Goal: Task Accomplishment & Management: Manage account settings

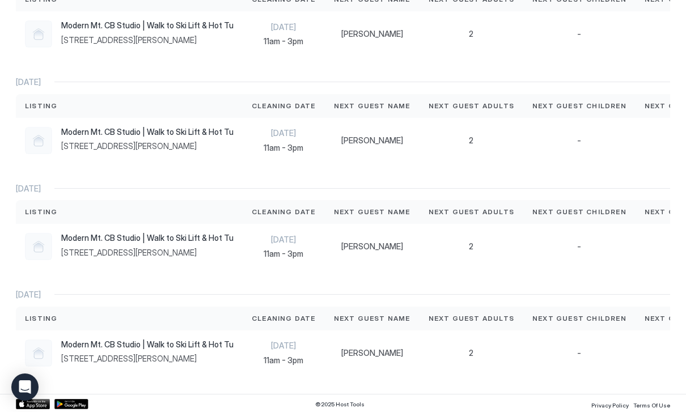
scroll to position [649, 0]
click at [138, 257] on div "Modern Mt. CB Studio | Walk to Ski Lift & Hot Tub! [STREET_ADDRESS][PERSON_NAME]" at bounding box center [129, 247] width 209 height 27
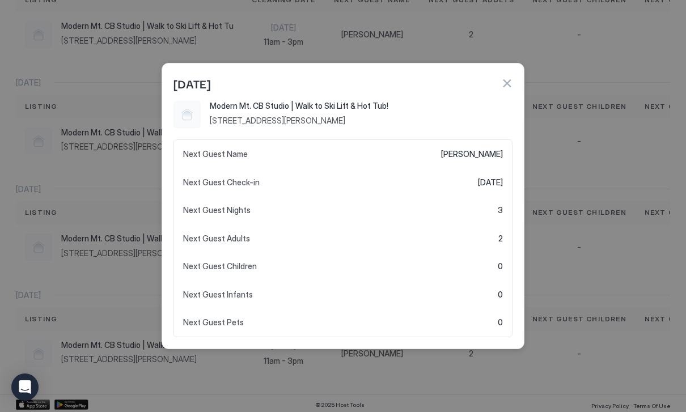
click at [134, 256] on div at bounding box center [343, 206] width 686 height 412
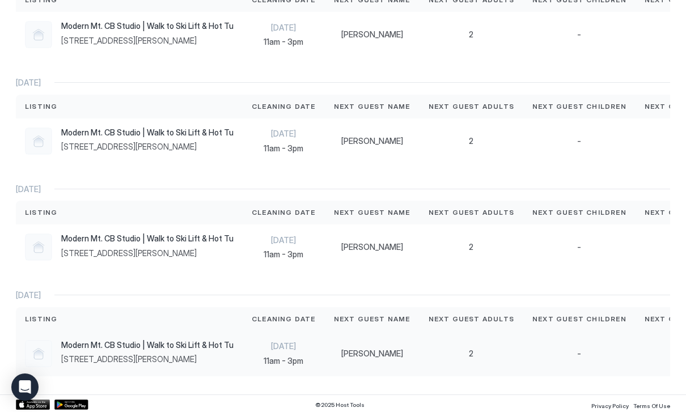
click at [172, 350] on div "Modern Mt. CB Studio | Walk to Ski Lift & Hot Tub! 11 Hunter Hill Rd, Crested B…" at bounding box center [147, 352] width 172 height 24
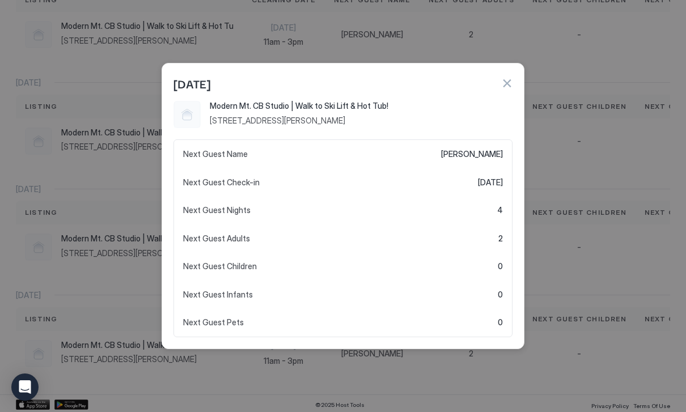
click at [171, 350] on div at bounding box center [343, 206] width 686 height 412
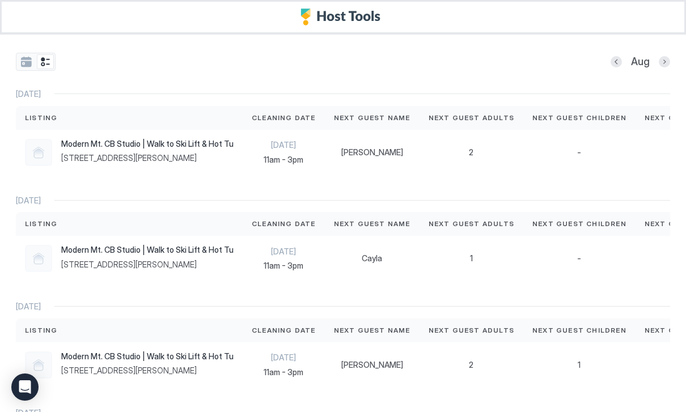
scroll to position [0, 0]
click at [668, 66] on button "Next month" at bounding box center [664, 61] width 11 height 11
click at [612, 66] on div at bounding box center [616, 61] width 11 height 11
click at [614, 65] on button "Previous month" at bounding box center [616, 61] width 11 height 11
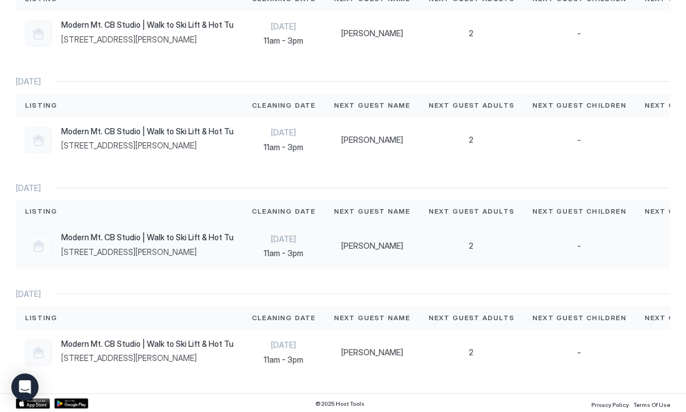
scroll to position [649, 0]
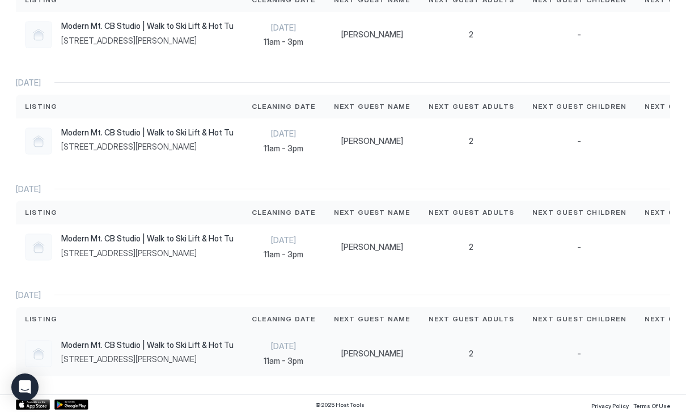
click at [177, 354] on span "[STREET_ADDRESS][PERSON_NAME]" at bounding box center [147, 359] width 172 height 10
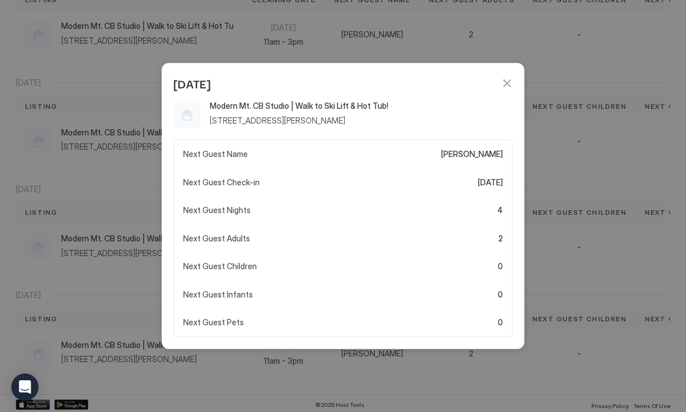
click at [555, 159] on div at bounding box center [343, 206] width 686 height 412
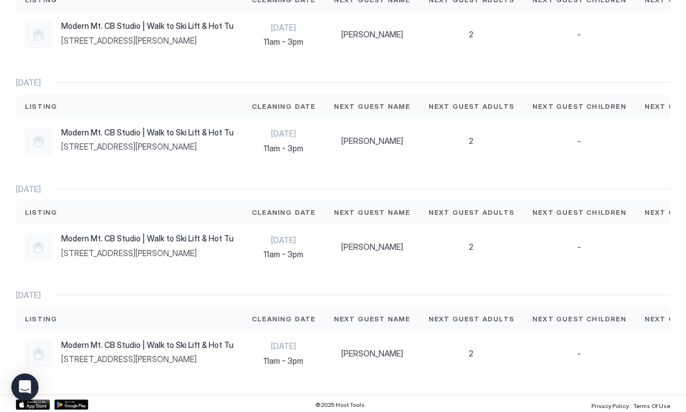
scroll to position [0, 0]
click at [275, 345] on span "[DATE]" at bounding box center [284, 346] width 64 height 10
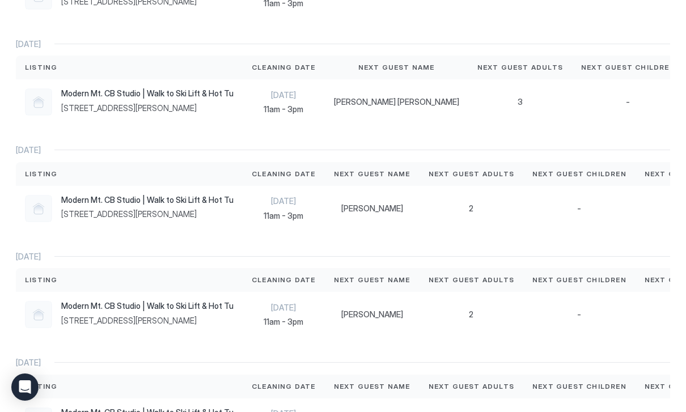
scroll to position [649, 0]
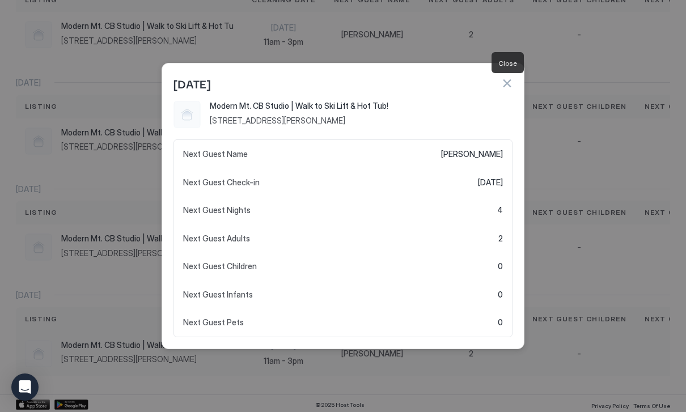
click at [508, 86] on button "button" at bounding box center [506, 83] width 11 height 11
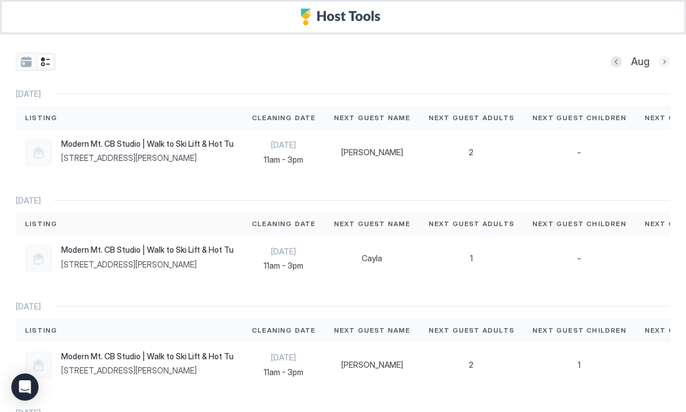
click at [660, 63] on button "Next month" at bounding box center [664, 61] width 11 height 11
click at [109, 148] on div "Modern Mt. CB Studio | Walk to Ski Lift & Hot Tub! [STREET_ADDRESS][PERSON_NAME]" at bounding box center [147, 151] width 172 height 24
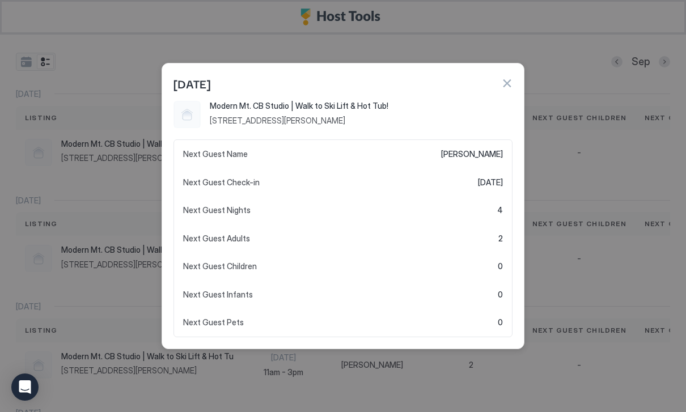
click at [512, 82] on button "button" at bounding box center [506, 83] width 11 height 11
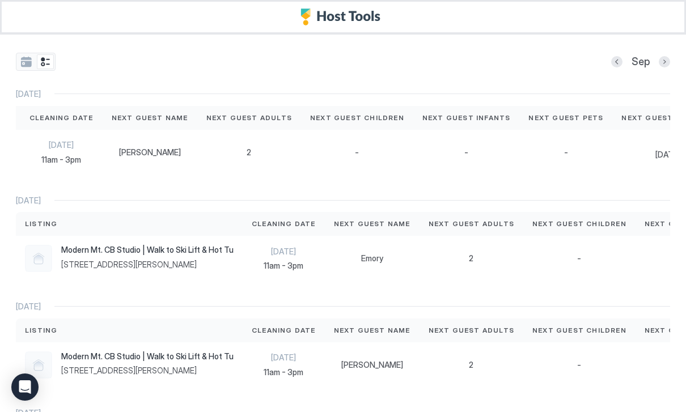
scroll to position [0, 222]
click at [109, 150] on div "[PERSON_NAME]" at bounding box center [150, 152] width 95 height 45
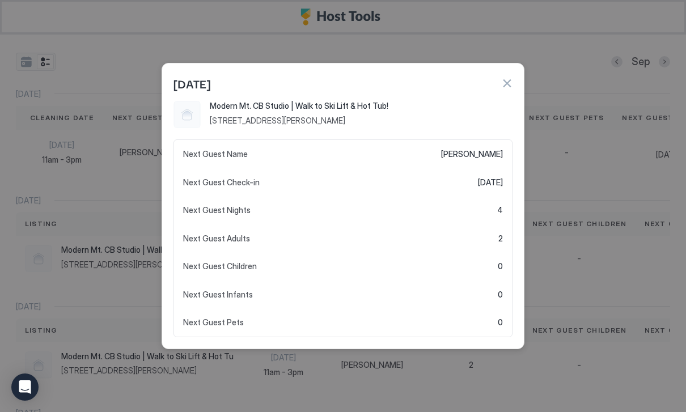
click at [59, 149] on div at bounding box center [343, 206] width 686 height 412
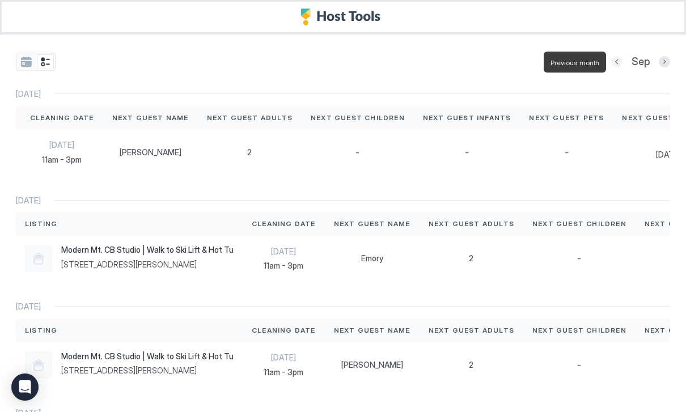
click at [618, 65] on button "Previous month" at bounding box center [616, 61] width 11 height 11
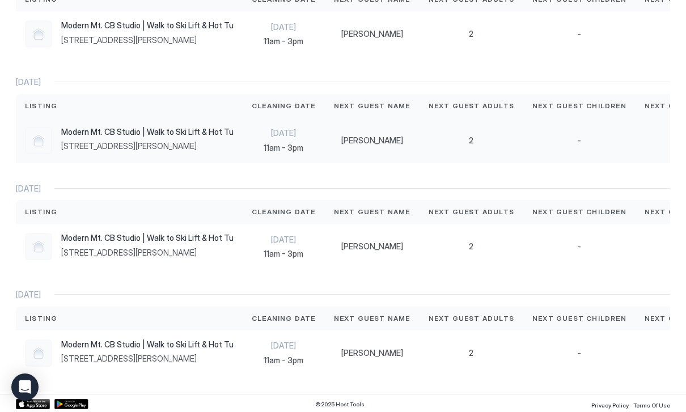
scroll to position [649, 0]
click at [248, 341] on div "Aug 29th 11am - 3pm" at bounding box center [284, 353] width 82 height 45
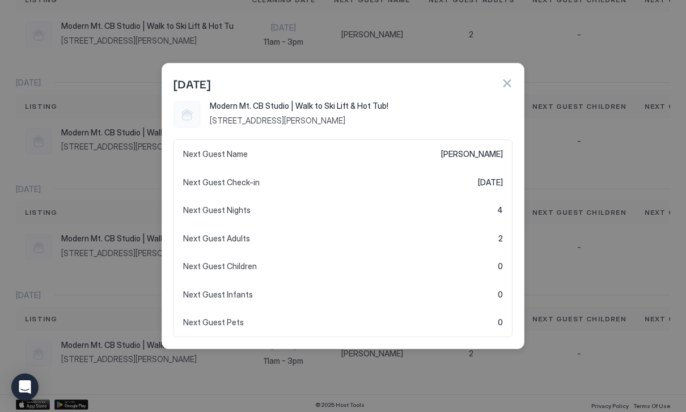
click at [512, 85] on button "button" at bounding box center [506, 83] width 11 height 11
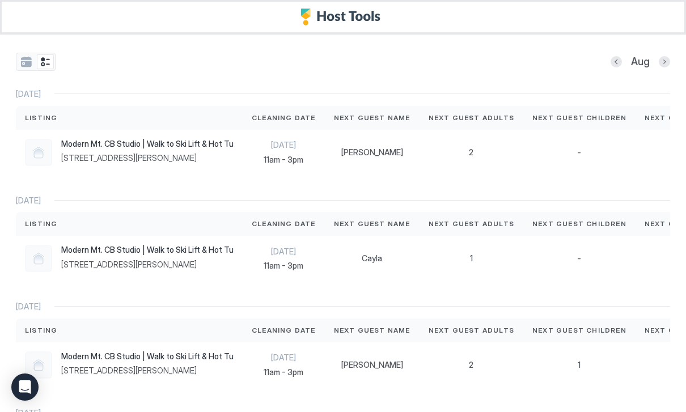
click at [342, 109] on div "Next Guest Name" at bounding box center [372, 118] width 95 height 24
click at [669, 57] on div at bounding box center [664, 61] width 11 height 11
click at [661, 60] on button "Next month" at bounding box center [664, 61] width 11 height 11
click at [616, 62] on button "Previous month" at bounding box center [616, 61] width 11 height 11
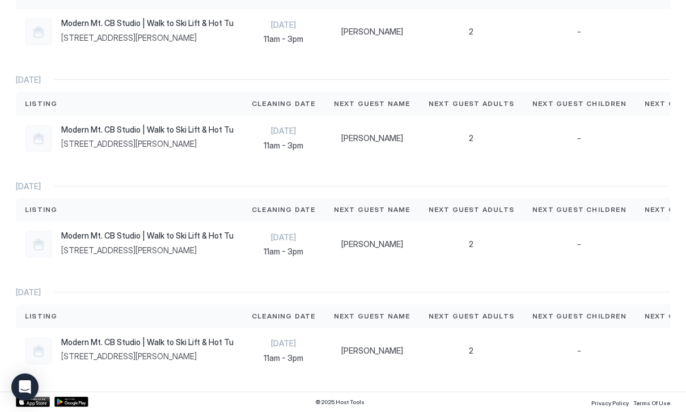
scroll to position [651, 0]
click at [284, 358] on span "11am - 3pm" at bounding box center [284, 359] width 64 height 10
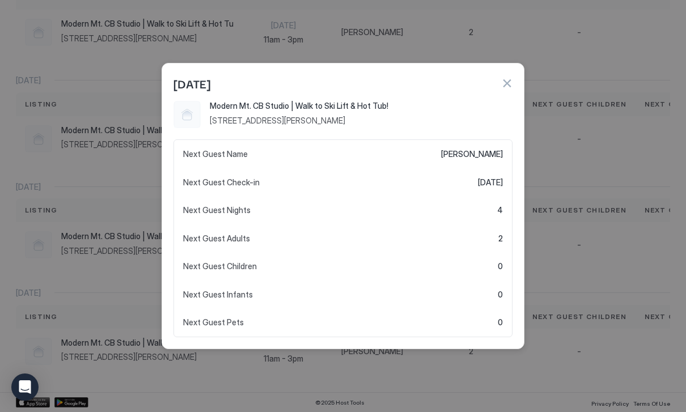
click at [509, 87] on button "button" at bounding box center [506, 83] width 11 height 11
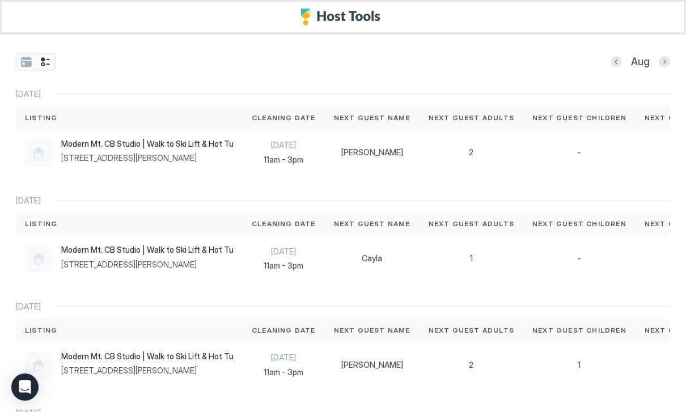
scroll to position [0, 0]
click at [668, 57] on button "Next month" at bounding box center [664, 61] width 11 height 11
click at [620, 60] on button "Previous month" at bounding box center [616, 61] width 11 height 11
click at [665, 56] on button "Next month" at bounding box center [664, 61] width 11 height 11
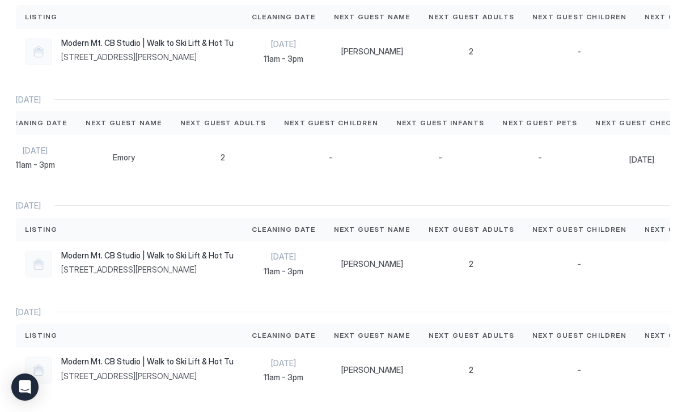
scroll to position [0, 248]
click at [389, 262] on div "[PERSON_NAME]" at bounding box center [372, 264] width 77 height 10
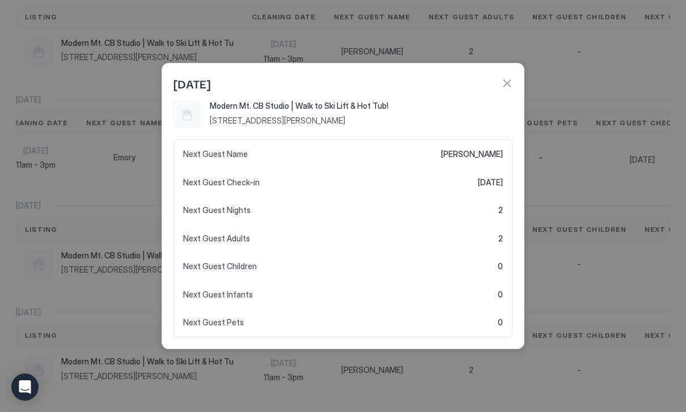
click at [503, 95] on div "Sep 21" at bounding box center [343, 81] width 362 height 37
click at [511, 76] on div "Sep 21" at bounding box center [342, 83] width 339 height 17
click at [512, 82] on button "button" at bounding box center [506, 83] width 11 height 11
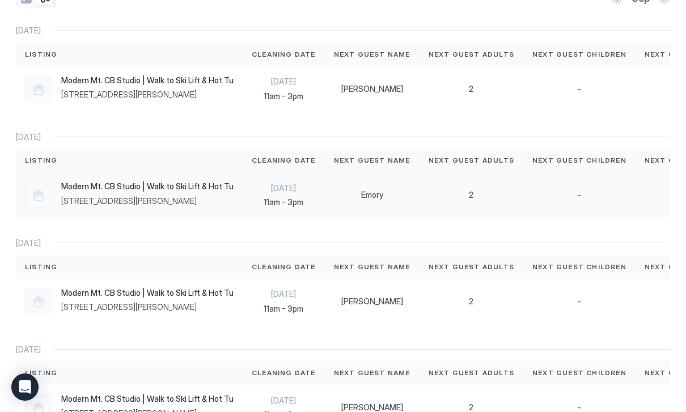
scroll to position [0, 0]
click at [490, 101] on div "2" at bounding box center [471, 88] width 104 height 45
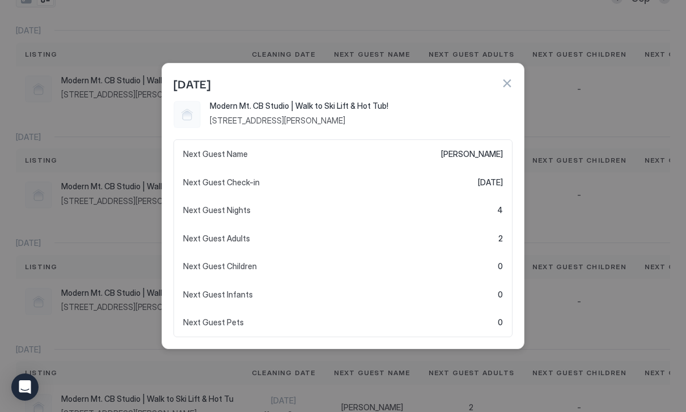
click at [510, 80] on button "button" at bounding box center [506, 83] width 11 height 11
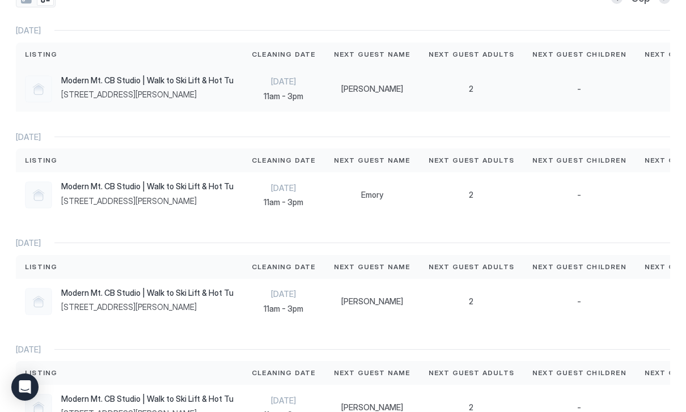
click at [540, 89] on div "-" at bounding box center [579, 89] width 94 height 10
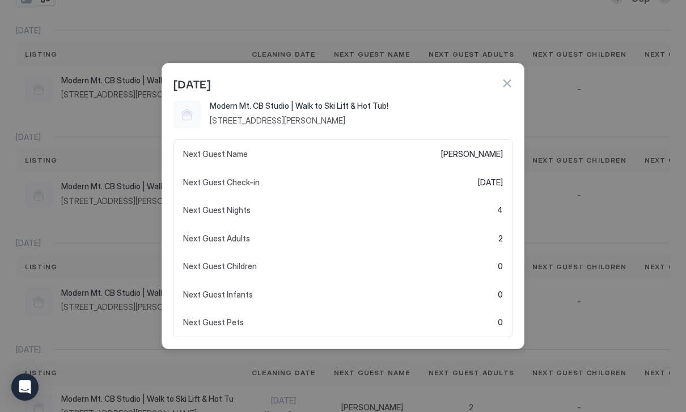
click at [508, 72] on div "Sep 2" at bounding box center [343, 81] width 362 height 37
click at [518, 71] on div "Sep 2" at bounding box center [343, 81] width 362 height 37
click at [503, 77] on div "Sep 2" at bounding box center [342, 83] width 339 height 17
click at [506, 80] on button "button" at bounding box center [506, 83] width 11 height 11
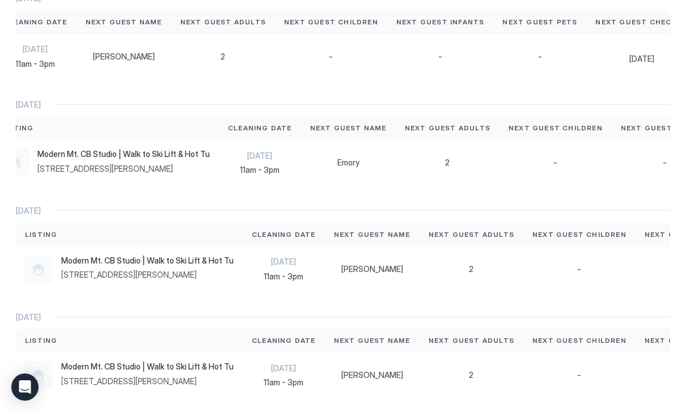
scroll to position [0, 248]
click at [603, 66] on div "[DATE]" at bounding box center [642, 56] width 111 height 45
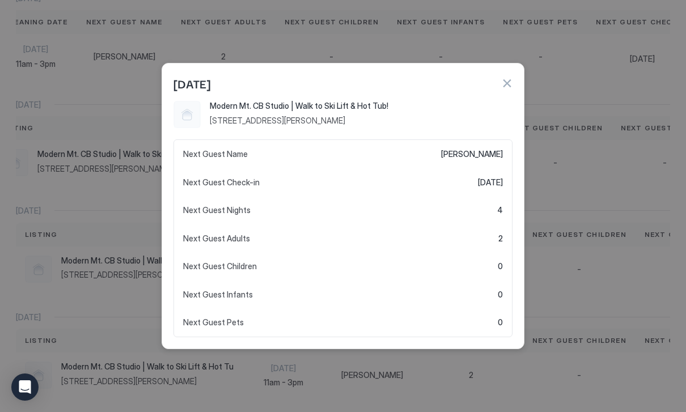
click at [510, 86] on button "button" at bounding box center [506, 83] width 11 height 11
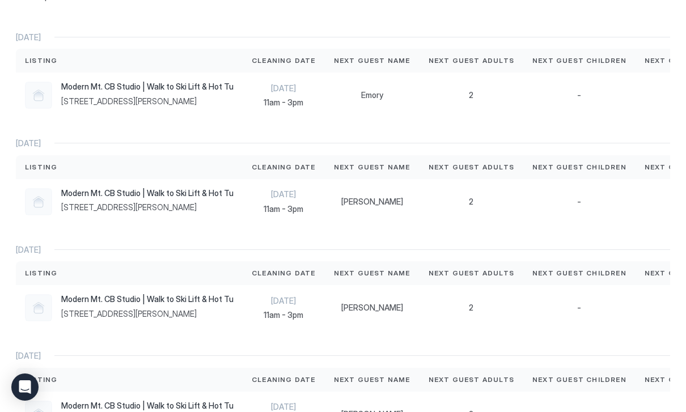
scroll to position [0, 0]
click at [523, 100] on div "-" at bounding box center [579, 95] width 112 height 45
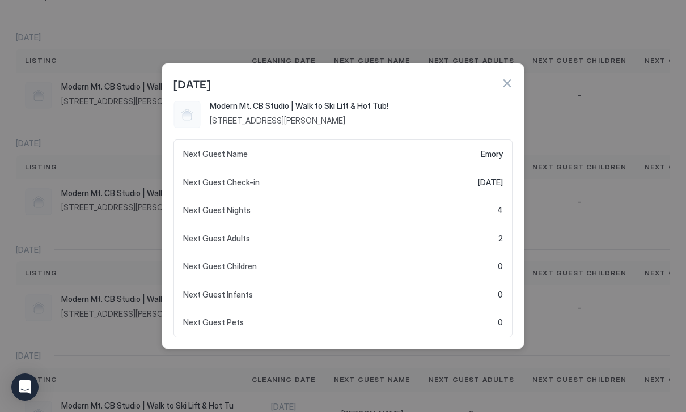
click at [575, 100] on div at bounding box center [343, 206] width 686 height 412
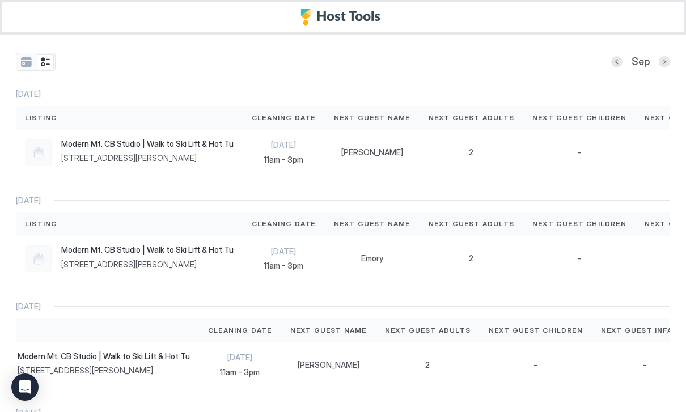
click at [616, 56] on button "Previous month" at bounding box center [616, 61] width 11 height 11
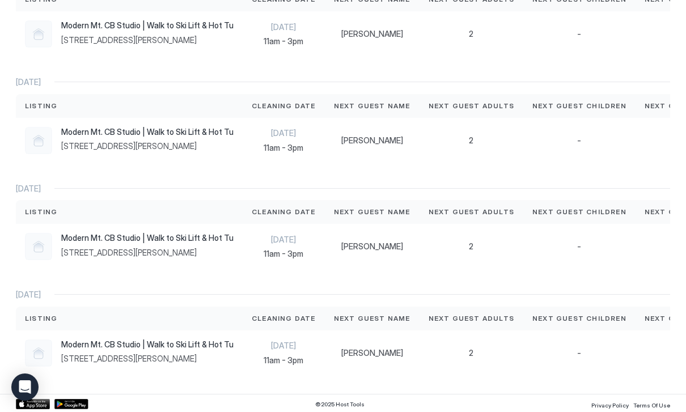
scroll to position [649, 0]
click at [272, 361] on span "11am - 3pm" at bounding box center [284, 361] width 64 height 10
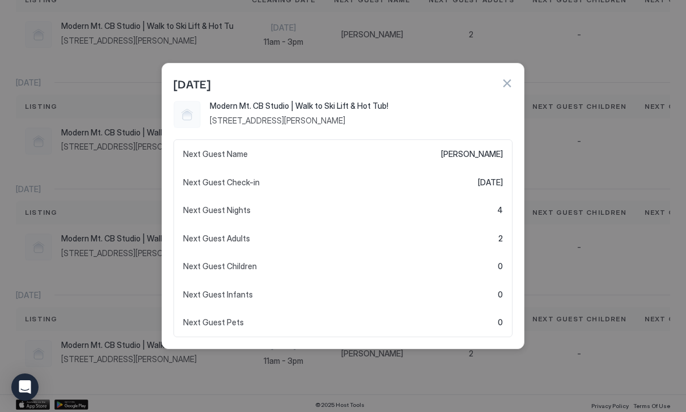
click at [239, 370] on div at bounding box center [343, 206] width 686 height 412
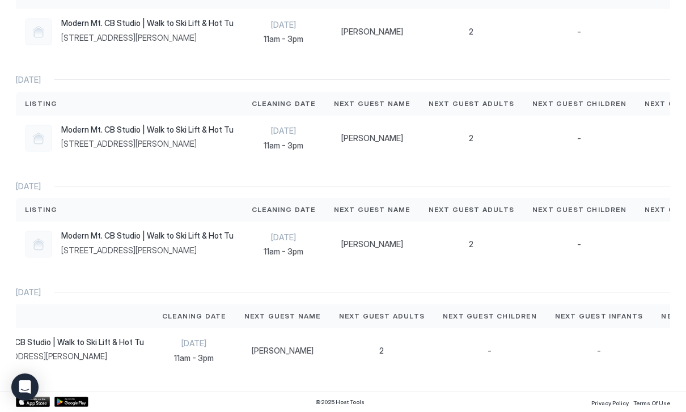
scroll to position [0, 0]
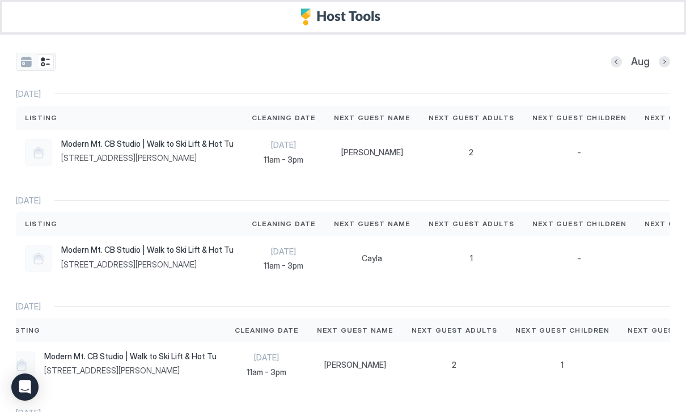
click at [665, 63] on button "Next month" at bounding box center [664, 61] width 11 height 11
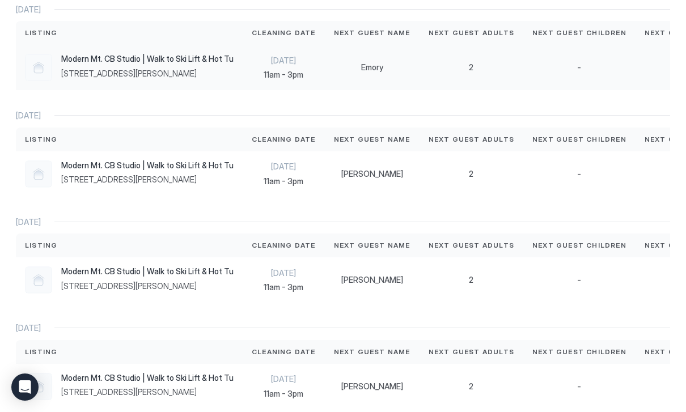
click at [255, 84] on div "Sep 15th 11am - 3pm" at bounding box center [284, 67] width 82 height 45
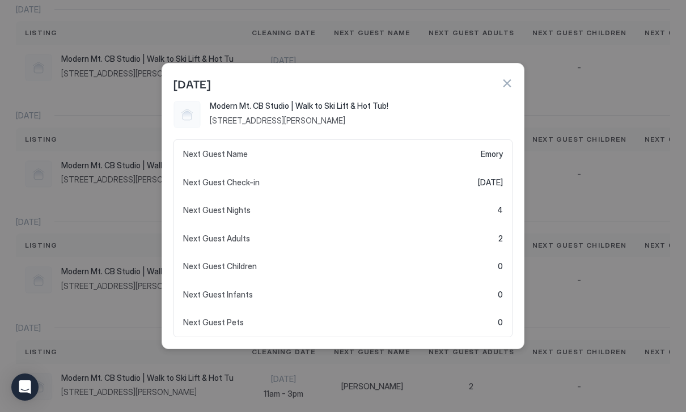
click at [501, 89] on div at bounding box center [506, 83] width 11 height 11
click at [491, 75] on div "Sep 15" at bounding box center [343, 81] width 362 height 37
click at [504, 87] on button "button" at bounding box center [506, 83] width 11 height 11
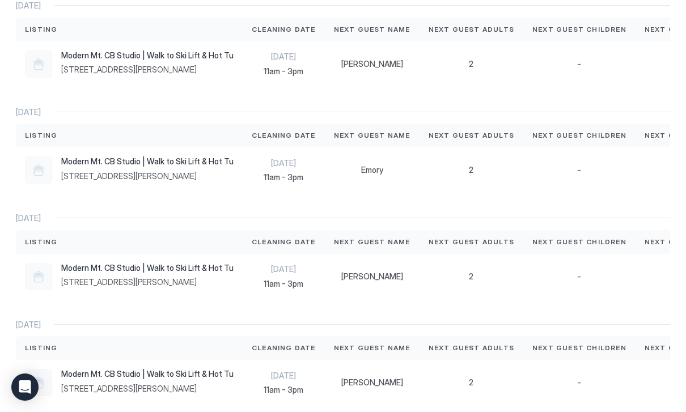
scroll to position [87, 0]
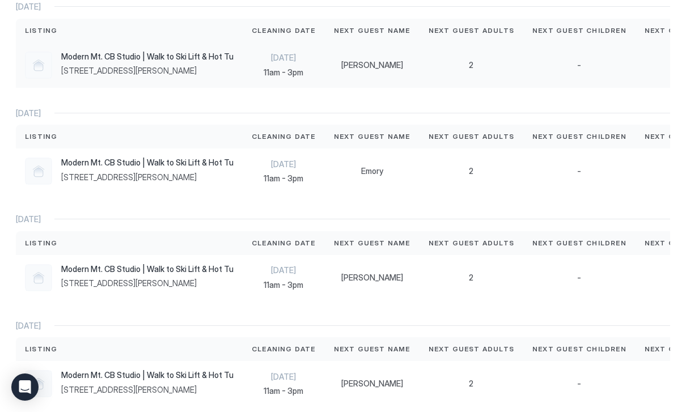
click at [245, 65] on div "Sep 2nd 11am - 3pm" at bounding box center [284, 65] width 82 height 45
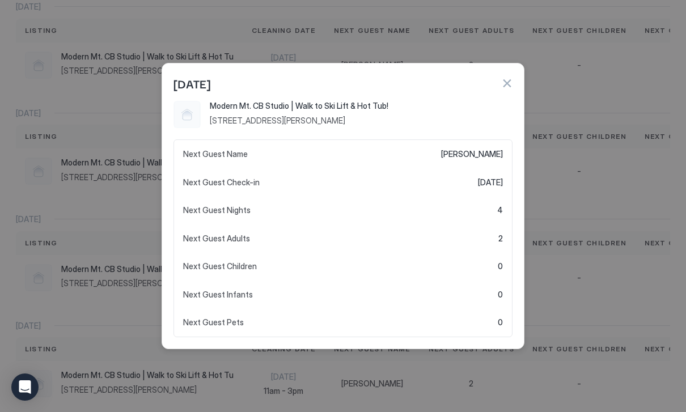
click at [504, 84] on button "button" at bounding box center [506, 83] width 11 height 11
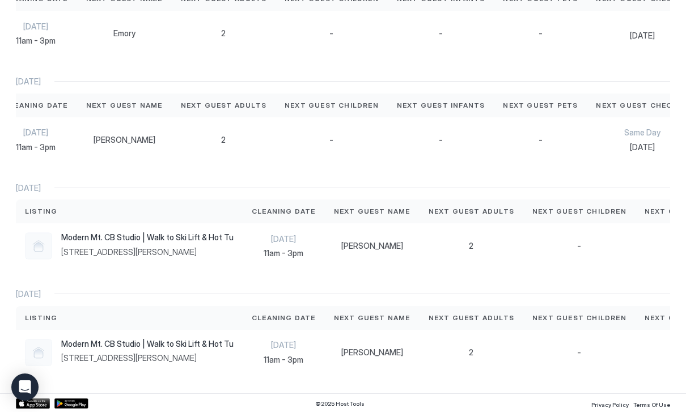
scroll to position [225, 0]
click at [239, 145] on div "2" at bounding box center [224, 139] width 104 height 45
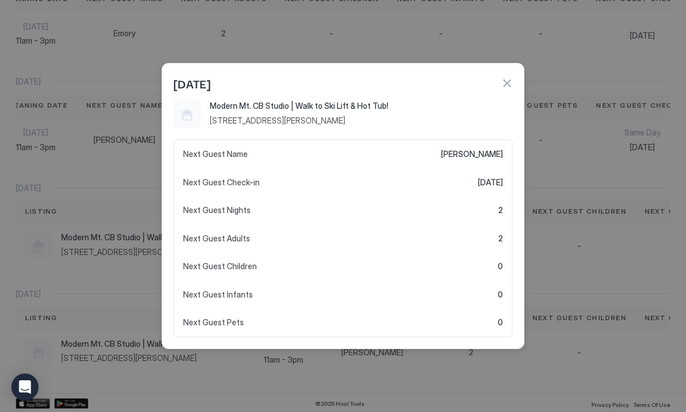
click at [508, 88] on button "button" at bounding box center [506, 83] width 11 height 11
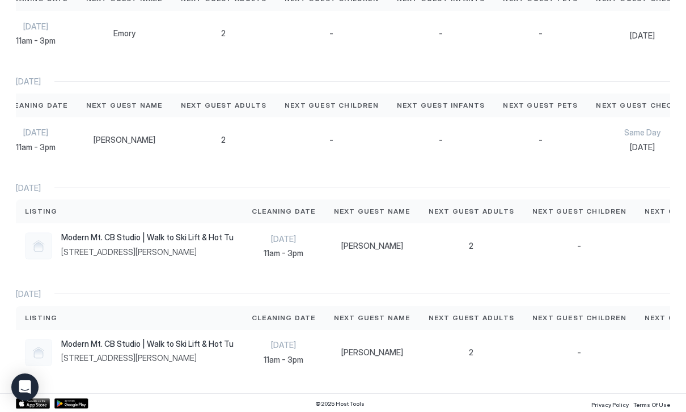
scroll to position [0, 0]
click at [274, 244] on div "Sep 23rd 11am - 3pm" at bounding box center [284, 246] width 64 height 24
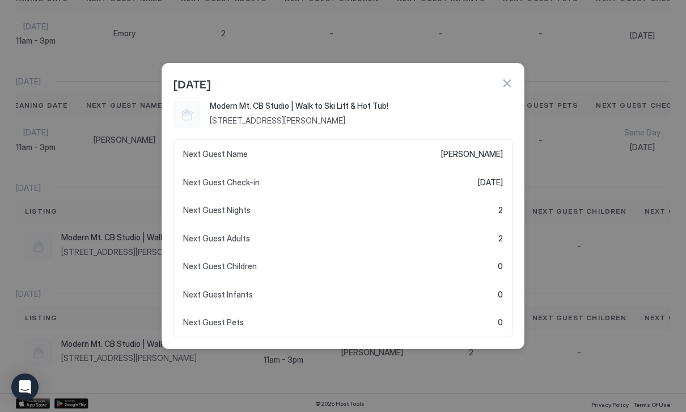
click at [503, 87] on button "button" at bounding box center [506, 83] width 11 height 11
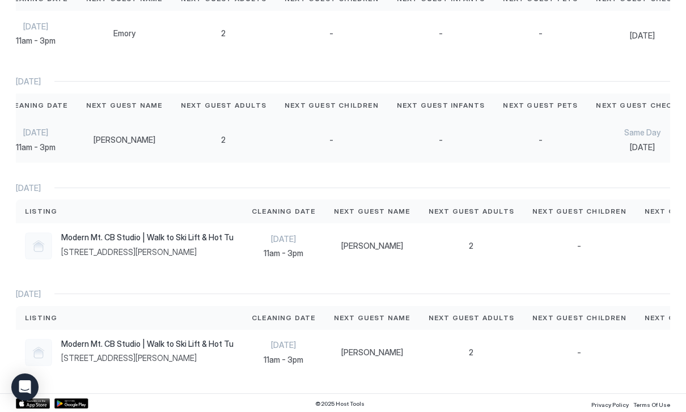
click at [448, 132] on div "-" at bounding box center [441, 139] width 107 height 45
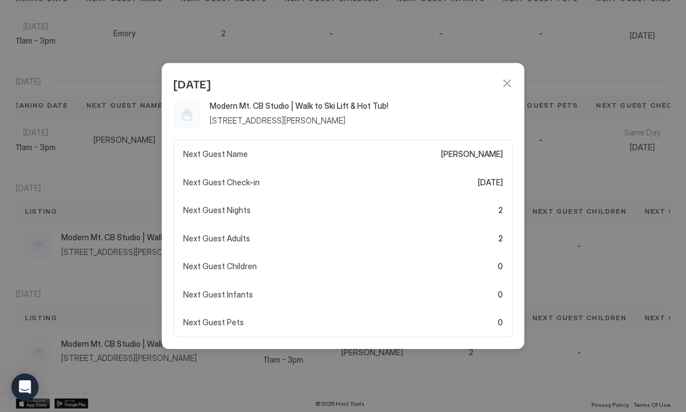
click at [508, 82] on button "button" at bounding box center [506, 83] width 11 height 11
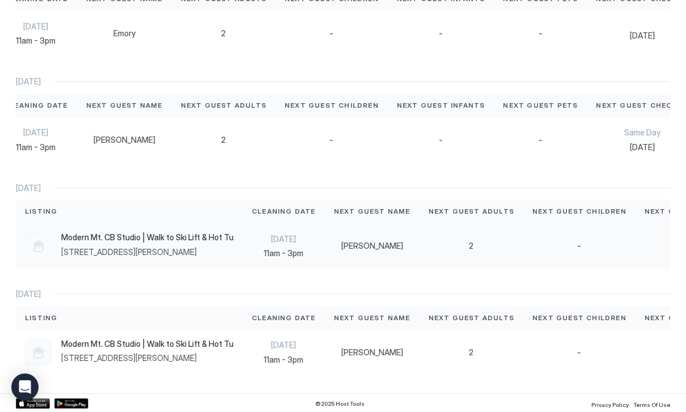
click at [453, 241] on div "2" at bounding box center [472, 246] width 86 height 10
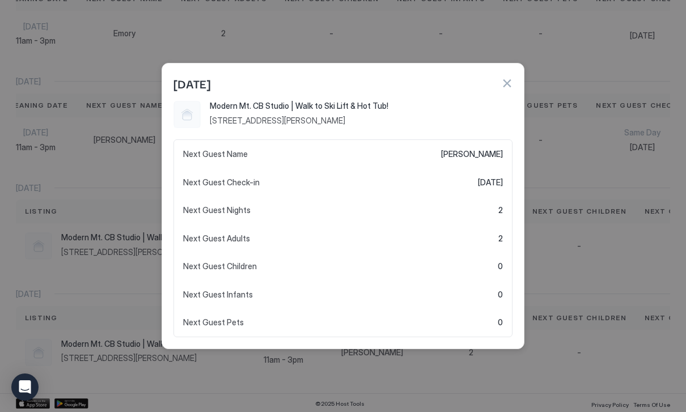
click at [508, 83] on button "button" at bounding box center [506, 83] width 11 height 11
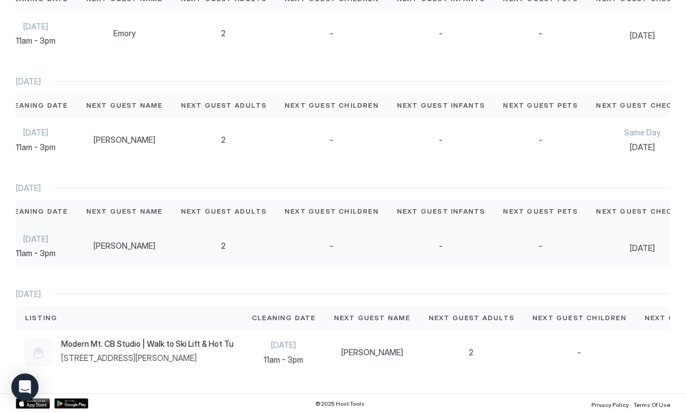
scroll to position [225, 0]
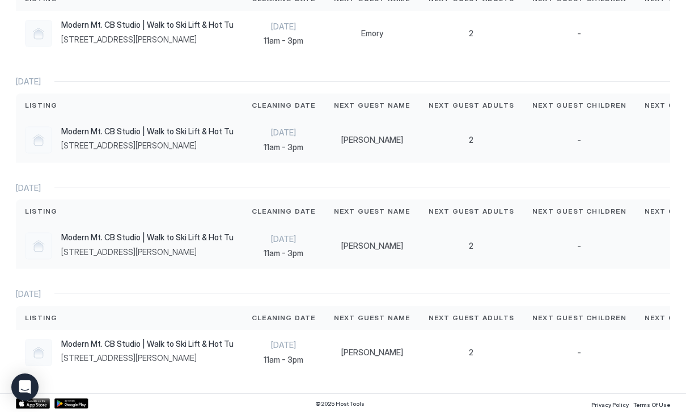
click at [523, 159] on div "-" at bounding box center [579, 139] width 112 height 45
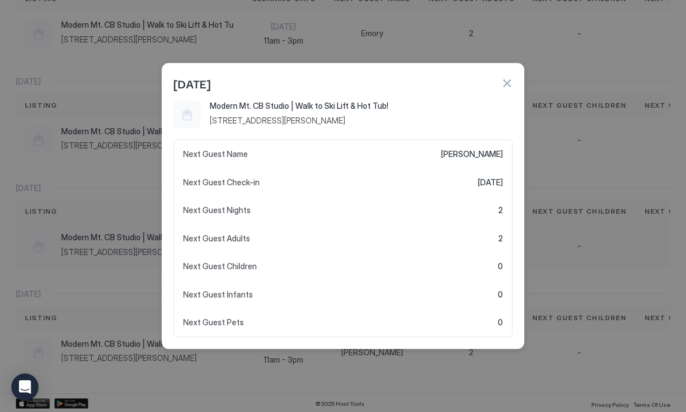
click at [511, 82] on button "button" at bounding box center [506, 83] width 11 height 11
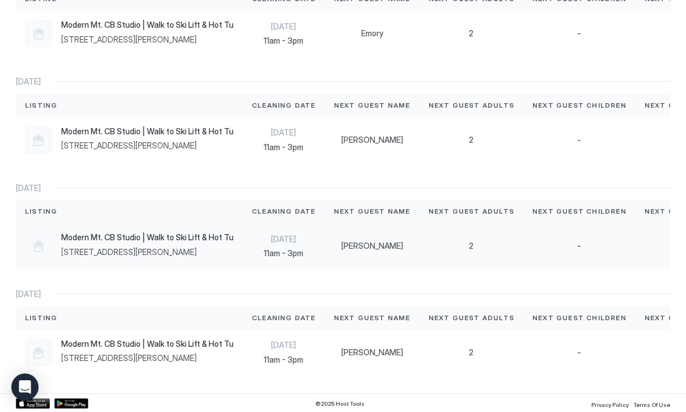
click at [283, 248] on span "11am - 3pm" at bounding box center [284, 253] width 64 height 10
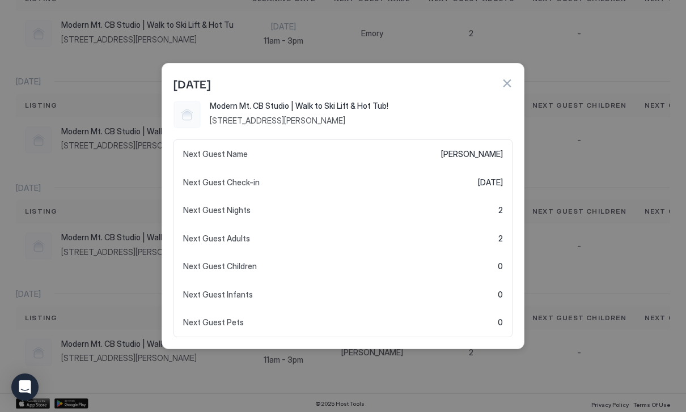
click at [508, 87] on button "button" at bounding box center [506, 83] width 11 height 11
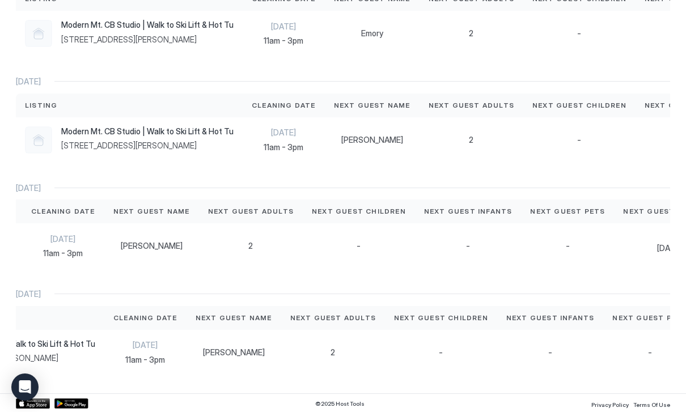
scroll to position [0, 139]
click at [137, 350] on div "Sep 28th 11am - 3pm" at bounding box center [145, 352] width 64 height 24
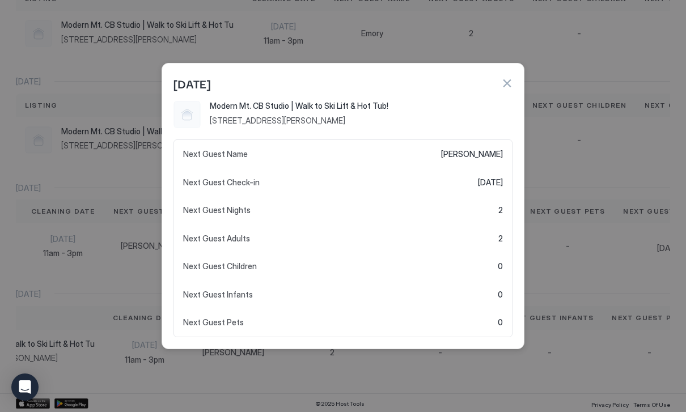
click at [504, 88] on button "button" at bounding box center [506, 83] width 11 height 11
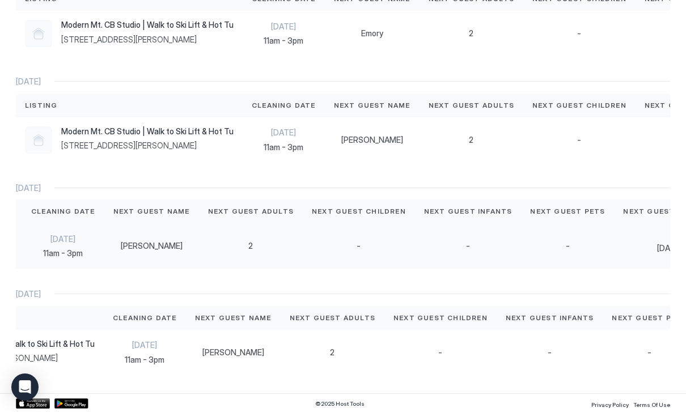
click at [455, 261] on div "-" at bounding box center [468, 245] width 107 height 45
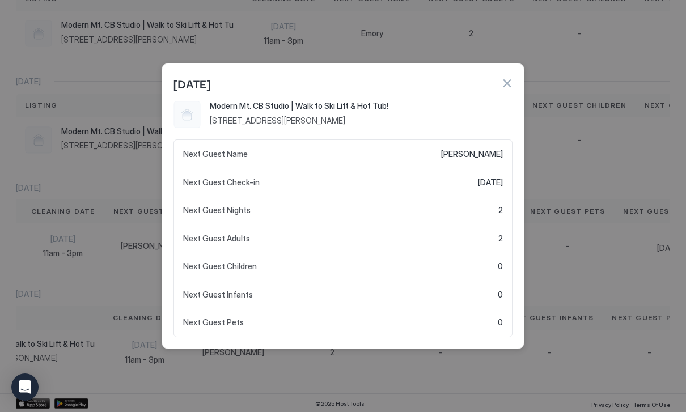
click at [513, 81] on div "[DATE]" at bounding box center [343, 81] width 362 height 37
click at [508, 84] on button "button" at bounding box center [506, 83] width 11 height 11
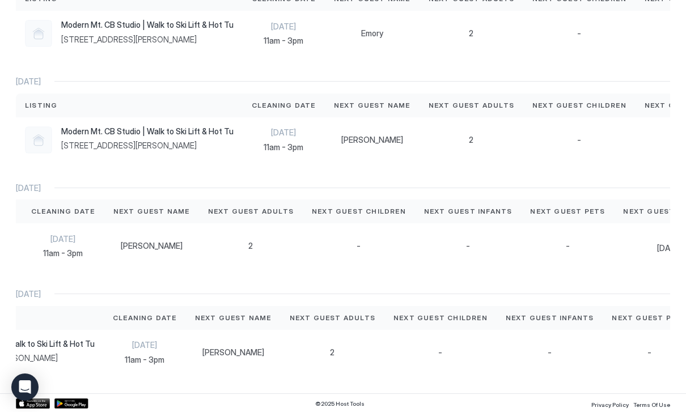
scroll to position [58, 0]
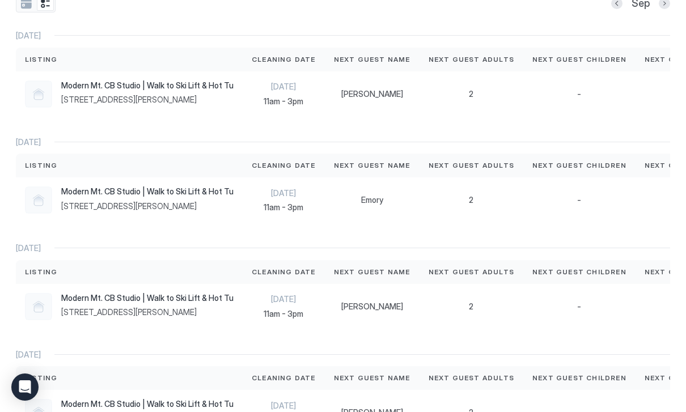
click at [311, 333] on div "Sep 2nd 2025 Listing Cleaning Date Next Guest Name Next Guest Adults Next Guest…" at bounding box center [343, 286] width 654 height 511
click at [250, 357] on div "[DATE]" at bounding box center [343, 355] width 654 height 10
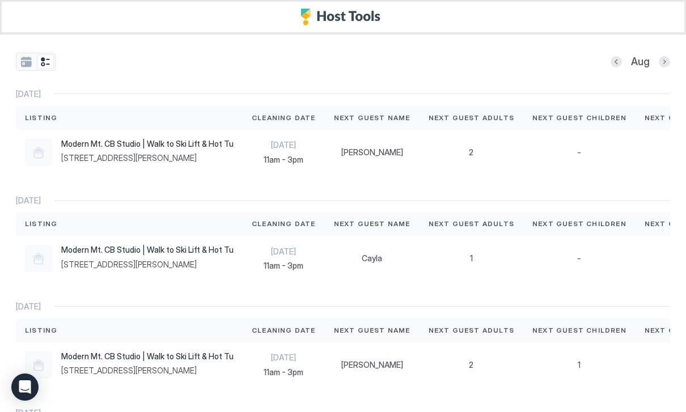
click at [661, 63] on button "Next month" at bounding box center [664, 61] width 11 height 11
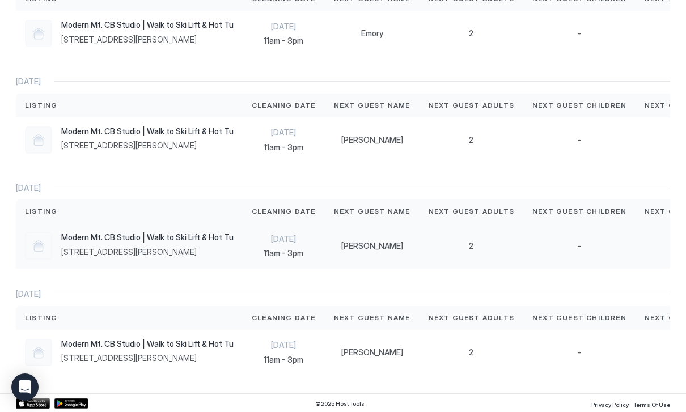
click at [608, 245] on div "-" at bounding box center [579, 246] width 94 height 10
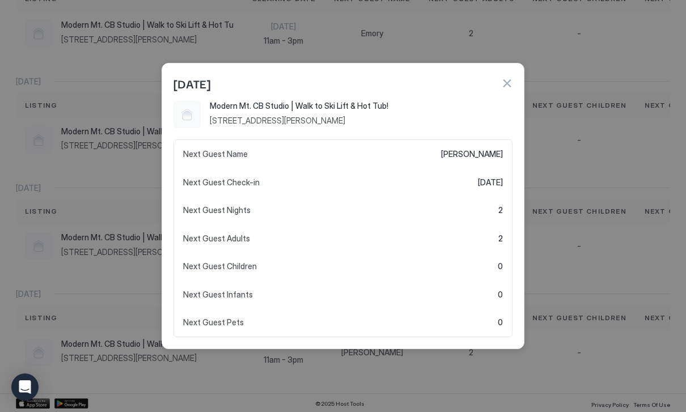
click at [509, 87] on button "button" at bounding box center [506, 83] width 11 height 11
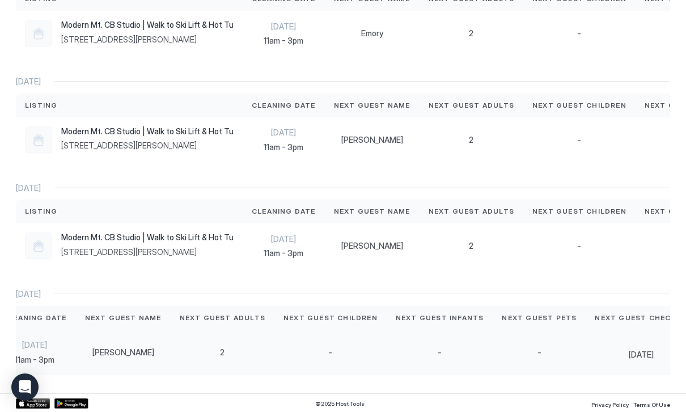
scroll to position [0, 248]
